Goal: Task Accomplishment & Management: Manage account settings

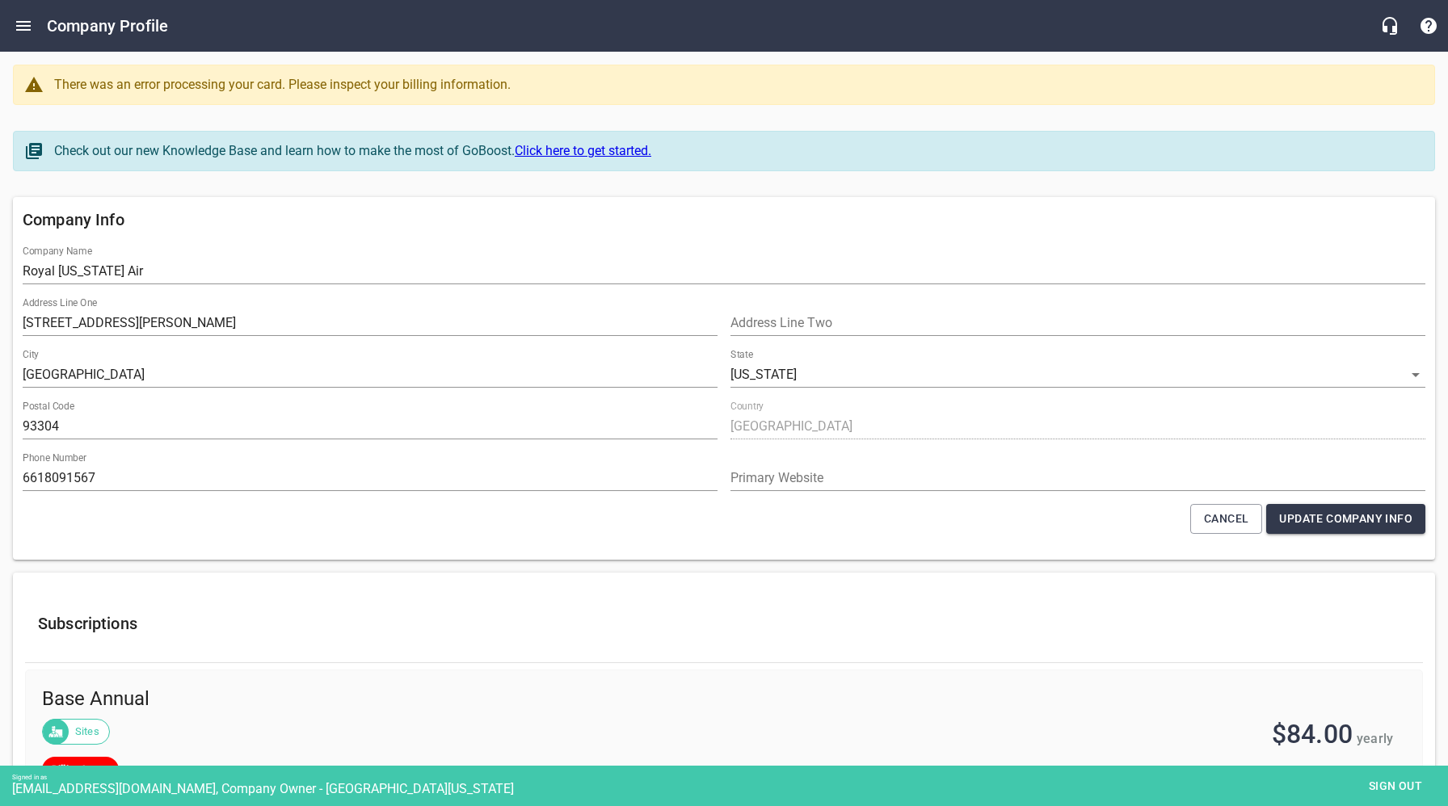
select select "[US_STATE]"
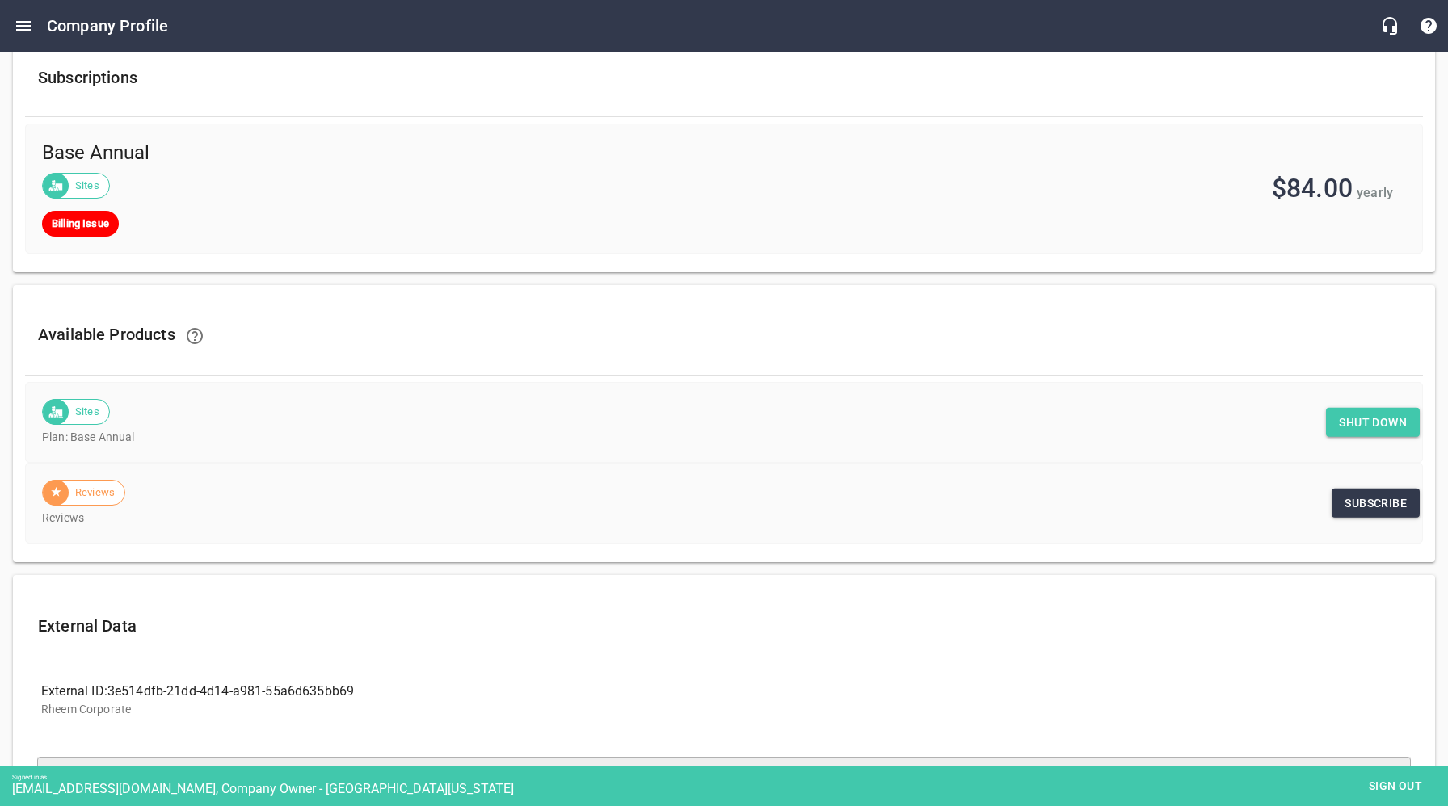
click at [1359, 428] on span "Shut down" at bounding box center [1373, 423] width 68 height 20
click at [1380, 786] on span "Sign out" at bounding box center [1395, 786] width 68 height 20
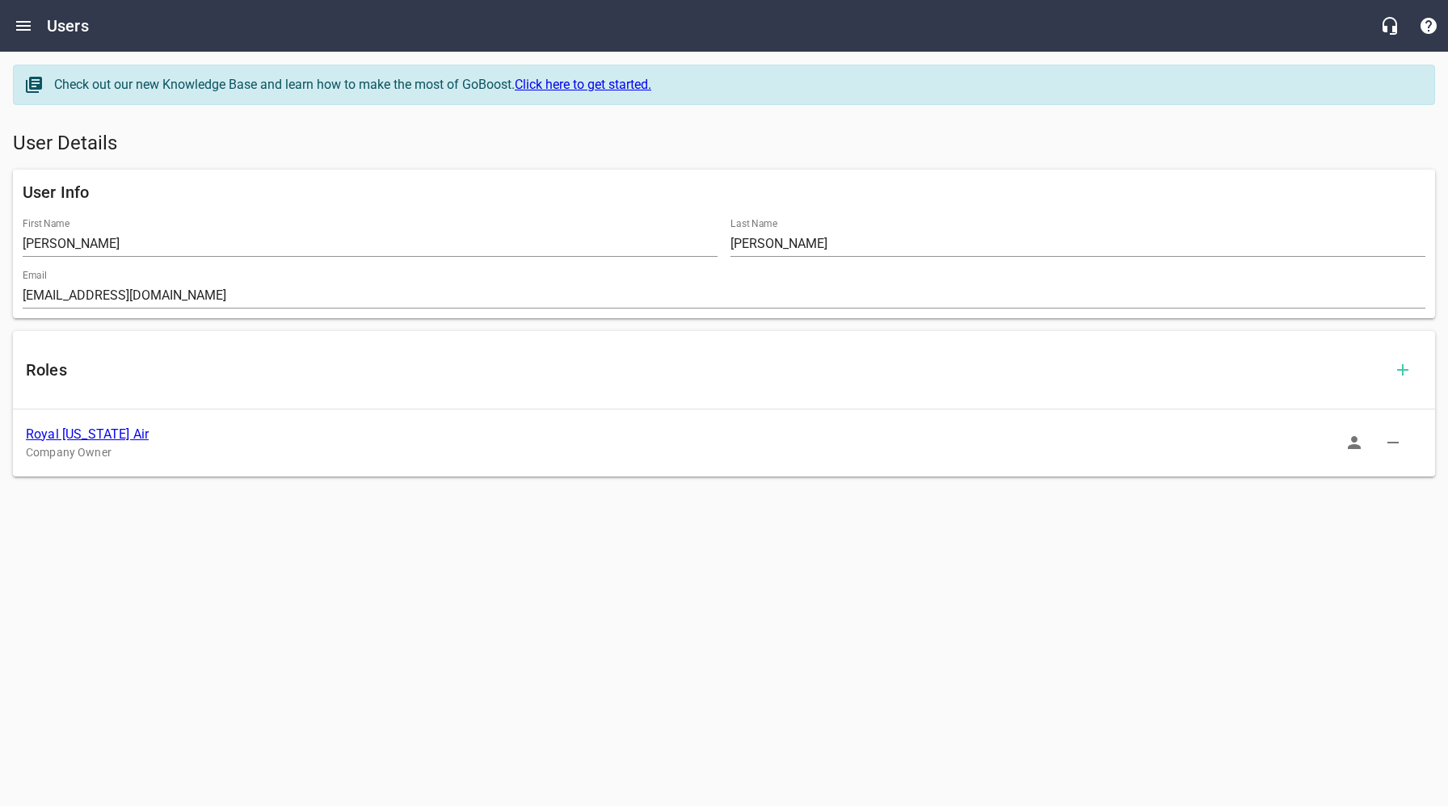
click at [104, 435] on link "Royal [US_STATE] Air" at bounding box center [87, 434] width 123 height 15
